Goal: Information Seeking & Learning: Check status

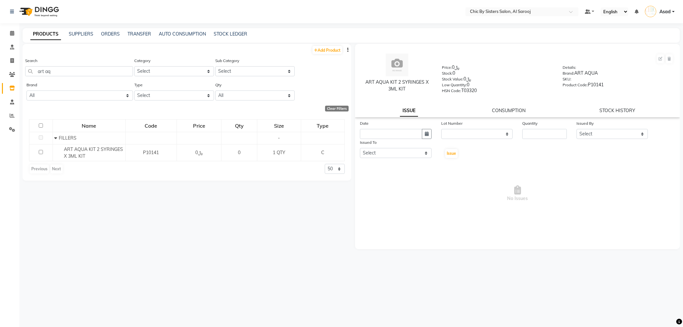
select select
type input "sculp"
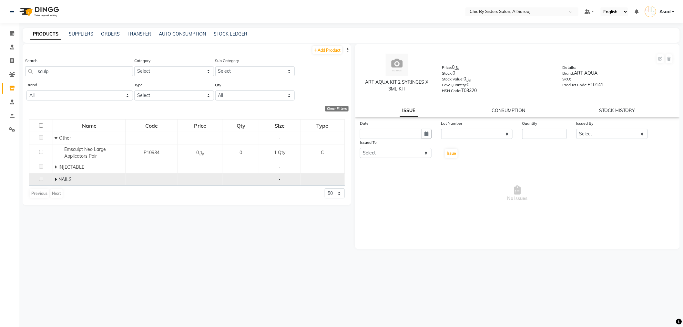
click at [88, 173] on td "NAILS" at bounding box center [89, 179] width 73 height 12
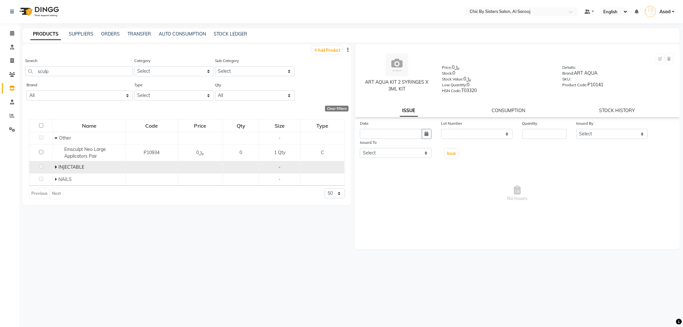
click at [89, 170] on div "INJECTABLE" at bounding box center [89, 167] width 69 height 7
click at [57, 168] on span at bounding box center [57, 167] width 4 height 6
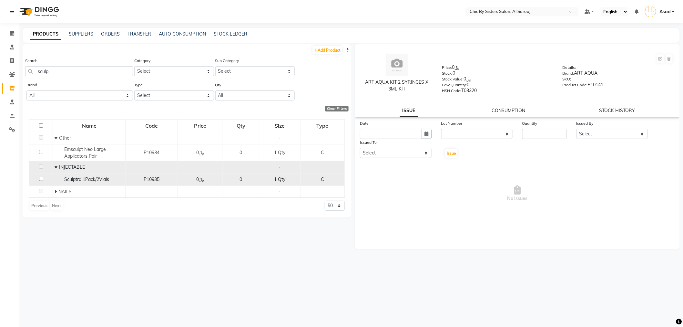
click at [94, 181] on span "Sculptra 1Pack/2Vials" at bounding box center [86, 179] width 45 height 6
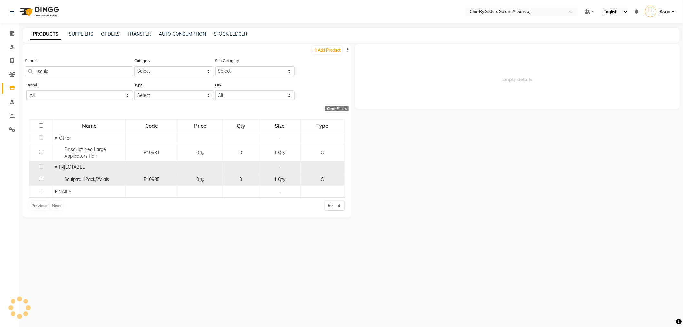
select select
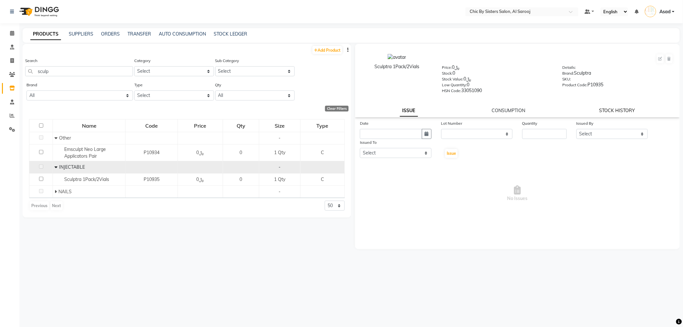
click at [602, 108] on link "STOCK HISTORY" at bounding box center [618, 111] width 36 height 6
select select "all"
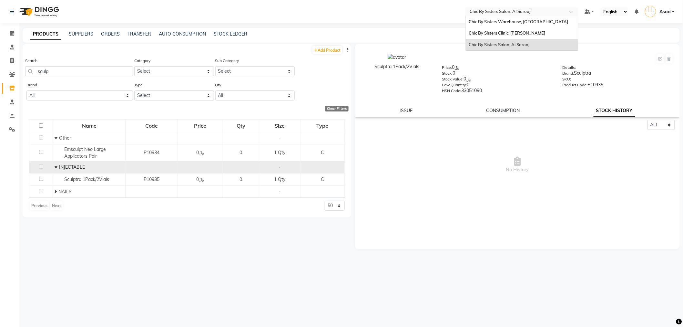
click at [506, 12] on input "text" at bounding box center [516, 12] width 94 height 6
click at [430, 143] on span "No History" at bounding box center [517, 164] width 315 height 65
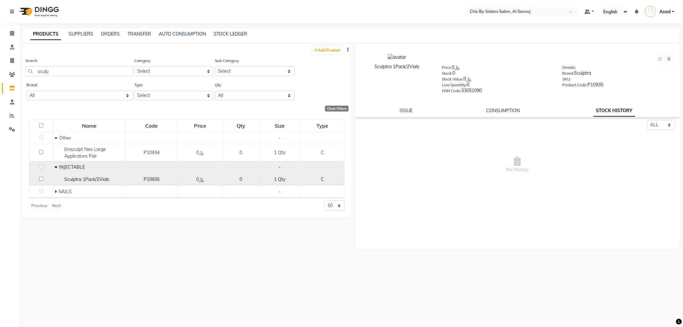
click at [96, 180] on span "Sculptra 1Pack/2Vials" at bounding box center [86, 179] width 45 height 6
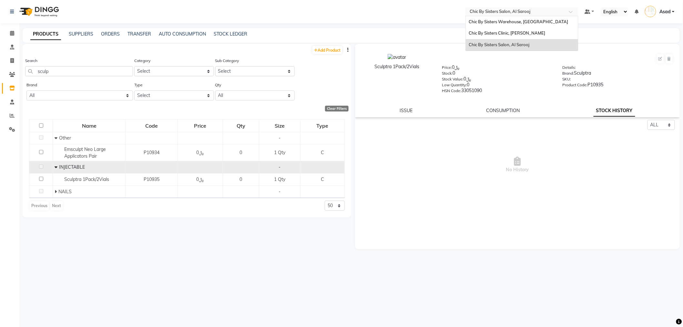
click at [542, 14] on input "text" at bounding box center [516, 12] width 94 height 6
click at [534, 19] on span "Chic By Sisters Warehouse, [GEOGRAPHIC_DATA]" at bounding box center [518, 21] width 99 height 5
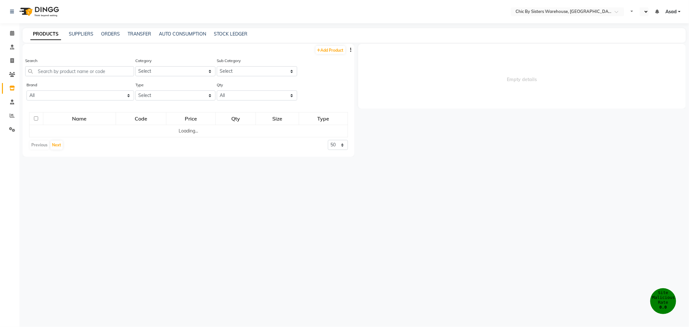
select select "en"
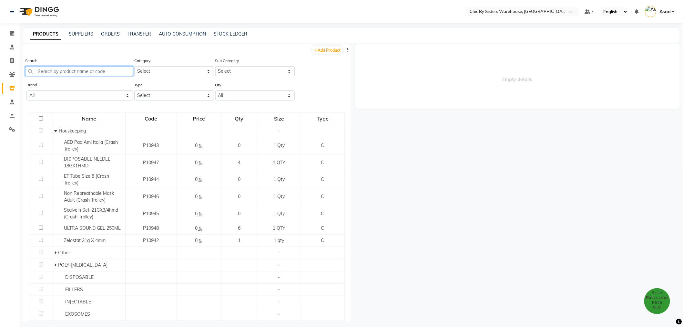
click at [58, 75] on input "text" at bounding box center [79, 71] width 108 height 10
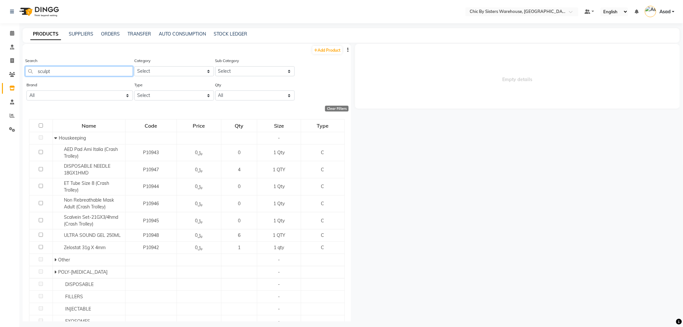
type input "sculpt"
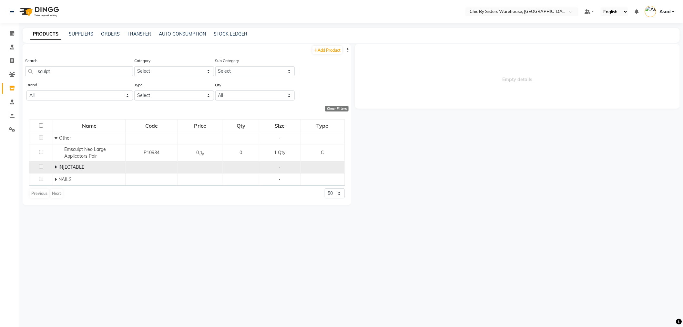
click at [57, 168] on icon at bounding box center [56, 167] width 2 height 5
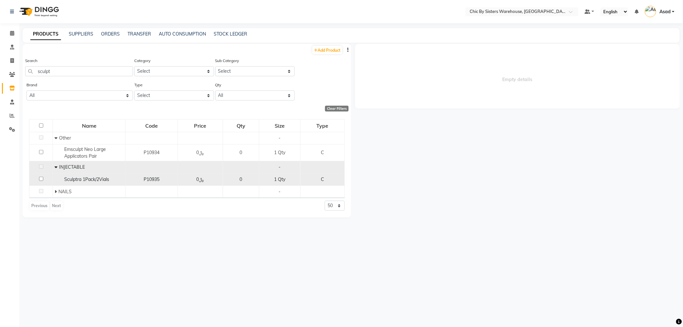
click at [109, 180] on span "Sculptra 1Pack/2Vials" at bounding box center [86, 179] width 45 height 6
select select
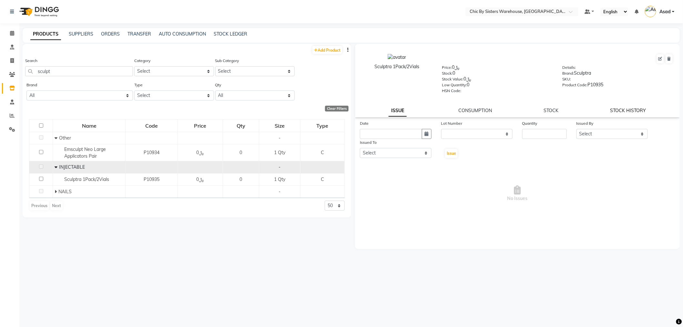
click at [637, 110] on link "STOCK HISTORY" at bounding box center [629, 111] width 36 height 6
select select "all"
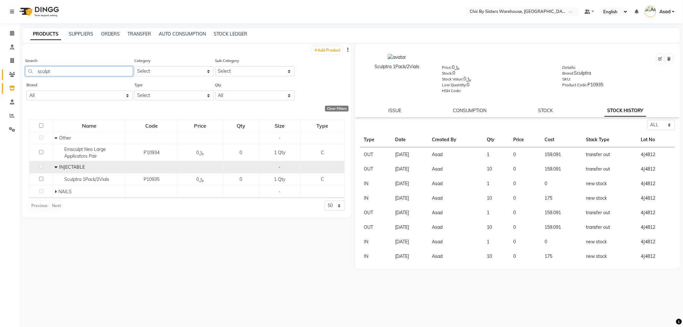
drag, startPoint x: 77, startPoint y: 67, endPoint x: 16, endPoint y: 70, distance: 60.5
click at [16, 70] on app-home "Select Location × Chic By Sisters Warehouse, [GEOGRAPHIC_DATA] Default Panel My…" at bounding box center [341, 165] width 683 height 331
paste input "P10209"
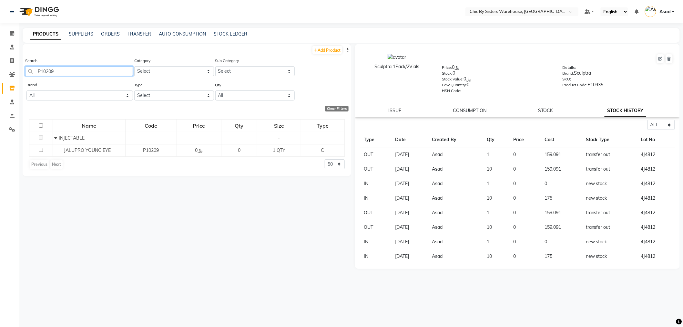
drag, startPoint x: 101, startPoint y: 72, endPoint x: 0, endPoint y: 76, distance: 101.1
click at [0, 75] on app-home "Select Location × Chic By Sisters Warehouse, [GEOGRAPHIC_DATA] Default Panel My…" at bounding box center [341, 165] width 683 height 331
paste input "7"
type input "P10207"
